Goal: Transaction & Acquisition: Purchase product/service

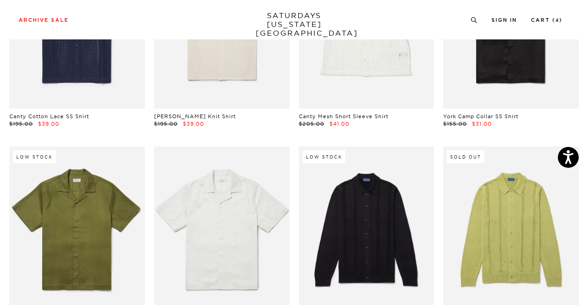
scroll to position [1435, 1]
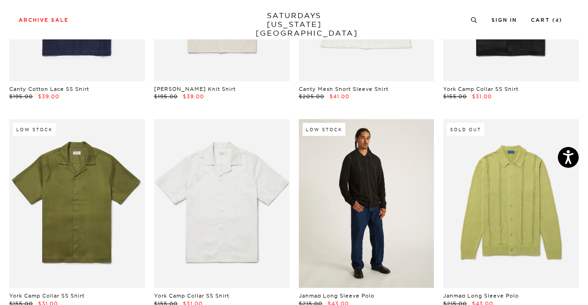
click at [363, 166] on link at bounding box center [366, 203] width 135 height 169
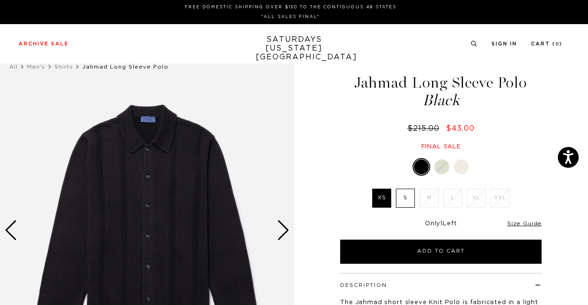
click at [293, 236] on img at bounding box center [147, 230] width 294 height 367
click at [285, 232] on div "Next slide" at bounding box center [283, 230] width 13 height 20
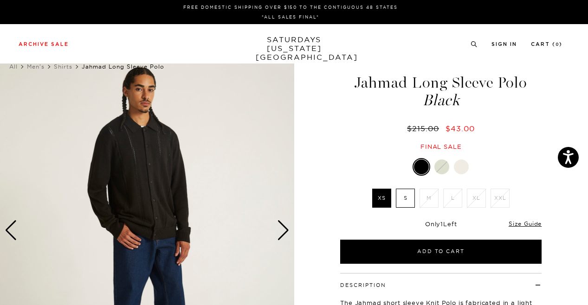
click at [285, 232] on div "Next slide" at bounding box center [283, 230] width 13 height 20
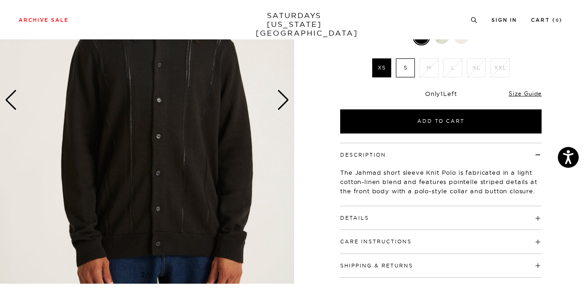
scroll to position [125, 0]
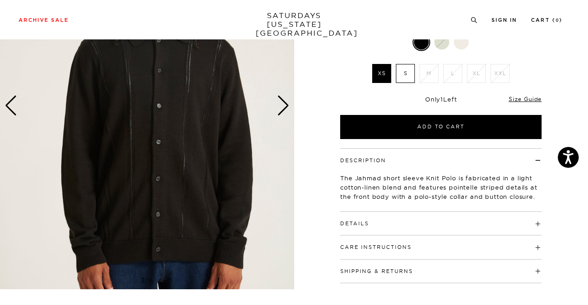
click at [385, 231] on div "Details 52% Cotton / 48% Linen Convertible collar Button closure on front plack…" at bounding box center [440, 224] width 201 height 24
click at [376, 225] on h4 "Details" at bounding box center [440, 219] width 201 height 15
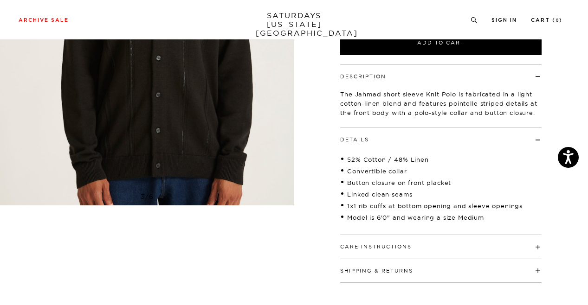
scroll to position [209, 1]
click at [381, 238] on h4 "Care Instructions" at bounding box center [440, 242] width 201 height 15
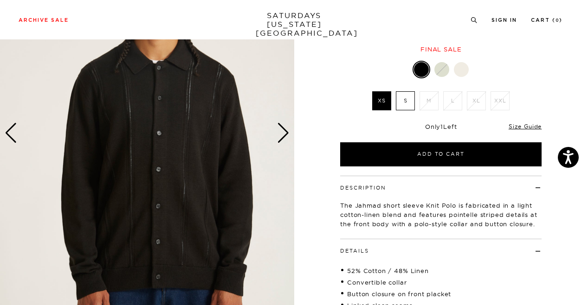
scroll to position [0, 1]
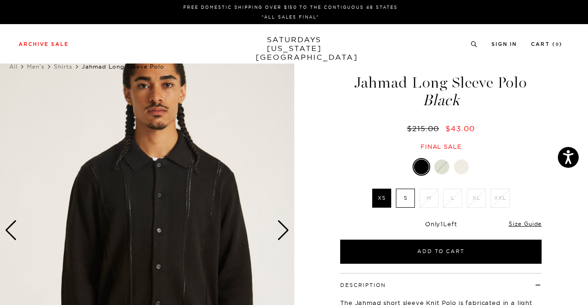
click at [399, 195] on label "S" at bounding box center [405, 198] width 19 height 19
click at [0, 0] on input "S" at bounding box center [0, 0] width 0 height 0
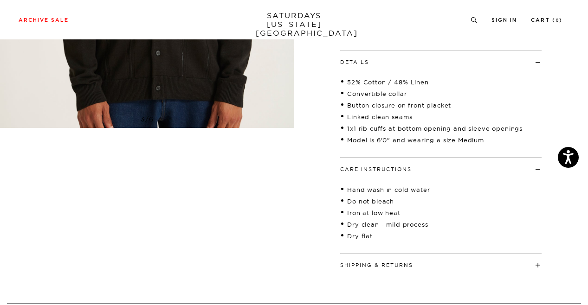
scroll to position [288, 1]
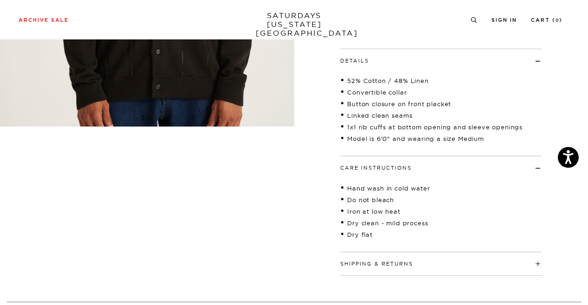
click at [410, 255] on h4 "Shipping & Returns" at bounding box center [440, 259] width 201 height 15
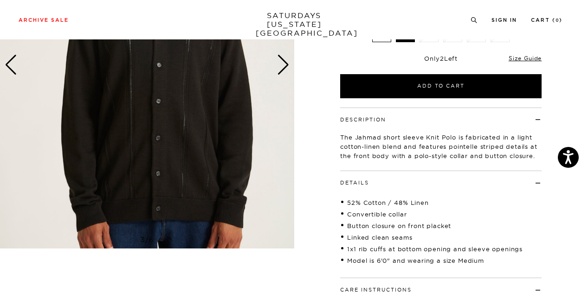
scroll to position [130, 1]
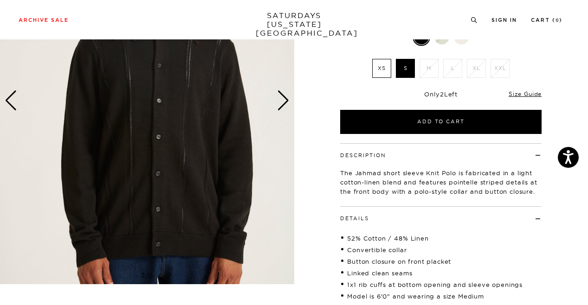
click at [289, 115] on img at bounding box center [147, 100] width 294 height 367
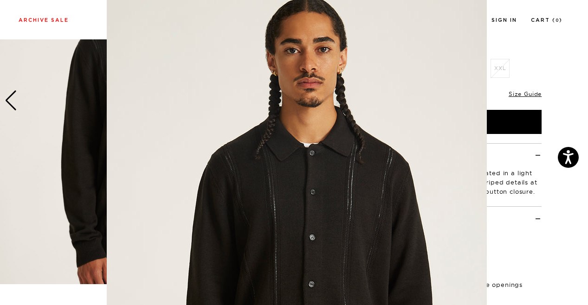
scroll to position [82, 0]
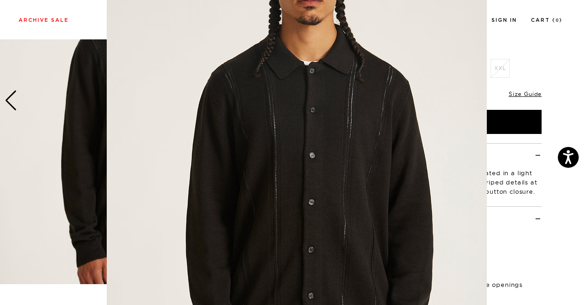
click at [289, 115] on img at bounding box center [297, 155] width 380 height 475
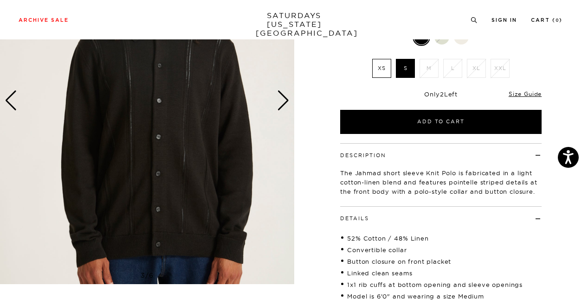
click at [281, 105] on div "Next slide" at bounding box center [283, 100] width 13 height 20
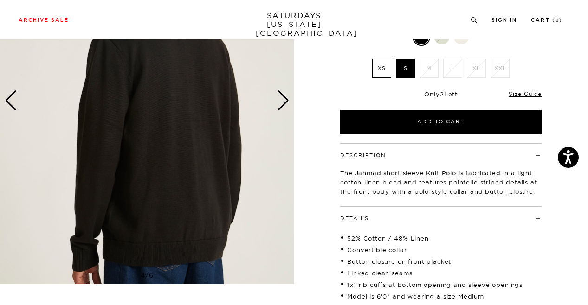
click at [281, 106] on div "Next slide" at bounding box center [283, 100] width 13 height 20
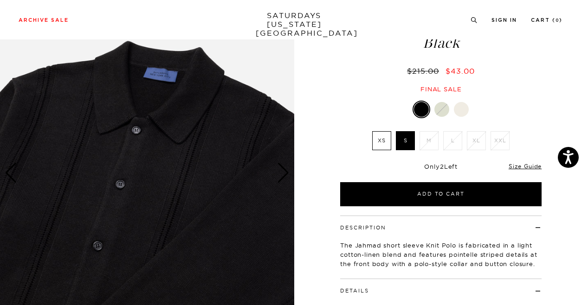
scroll to position [54, 1]
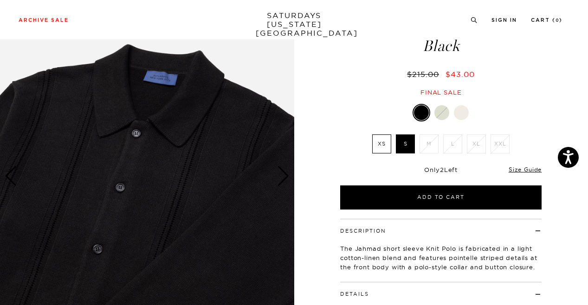
click at [284, 170] on div "Next slide" at bounding box center [283, 176] width 13 height 20
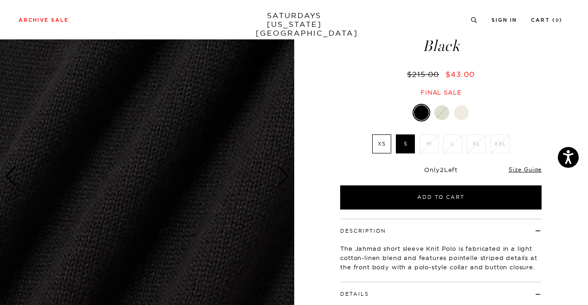
click at [284, 170] on div "Next slide" at bounding box center [283, 176] width 13 height 20
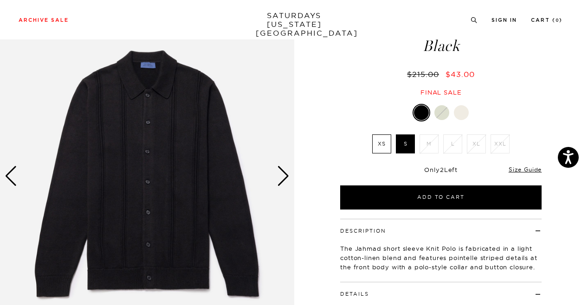
click at [284, 170] on div "Next slide" at bounding box center [283, 176] width 13 height 20
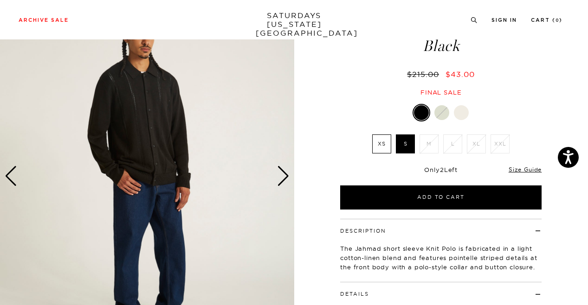
click at [284, 170] on div "Next slide" at bounding box center [283, 176] width 13 height 20
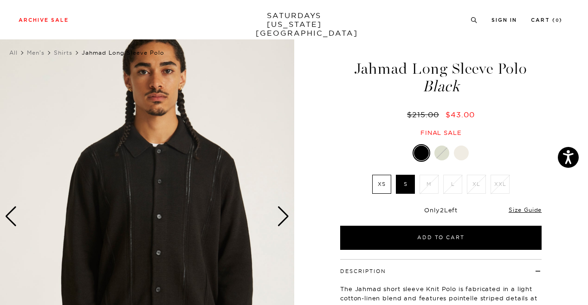
scroll to position [18, 1]
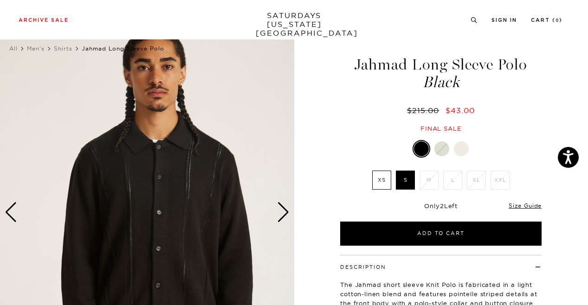
click at [284, 212] on div "Next slide" at bounding box center [283, 212] width 13 height 20
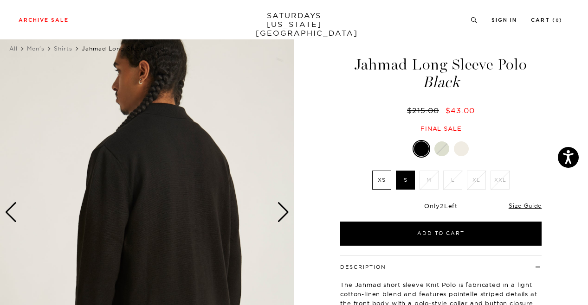
click at [284, 212] on div "Next slide" at bounding box center [283, 212] width 13 height 20
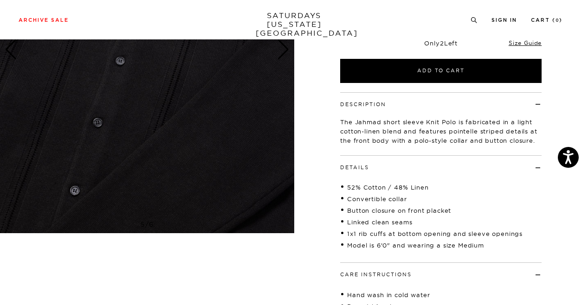
scroll to position [0, 1]
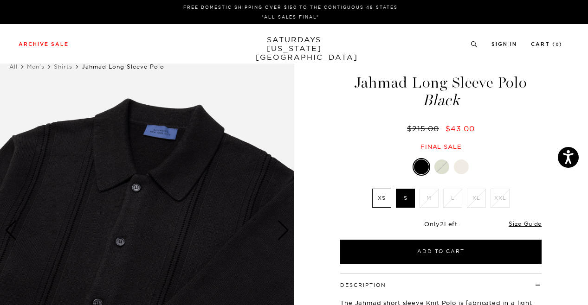
click at [277, 106] on img at bounding box center [147, 230] width 294 height 367
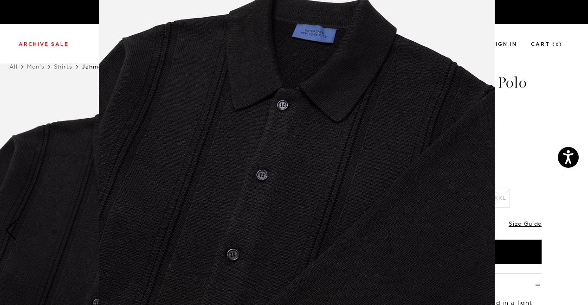
scroll to position [73, 0]
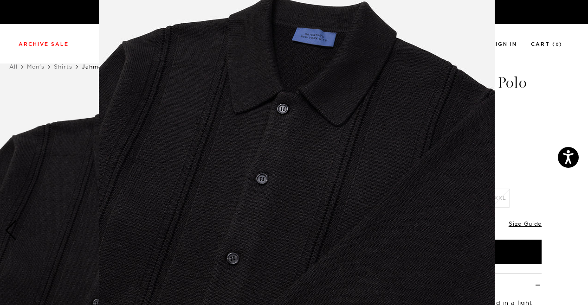
click at [233, 123] on img at bounding box center [297, 164] width 396 height 475
